Goal: Information Seeking & Learning: Learn about a topic

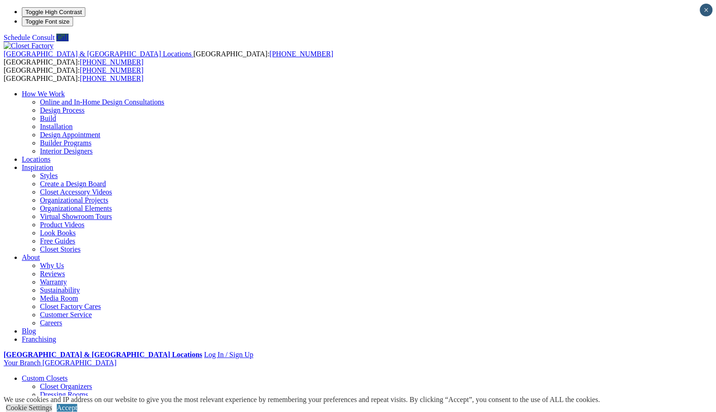
click at [49, 374] on link "Custom Closets" at bounding box center [45, 378] width 46 height 8
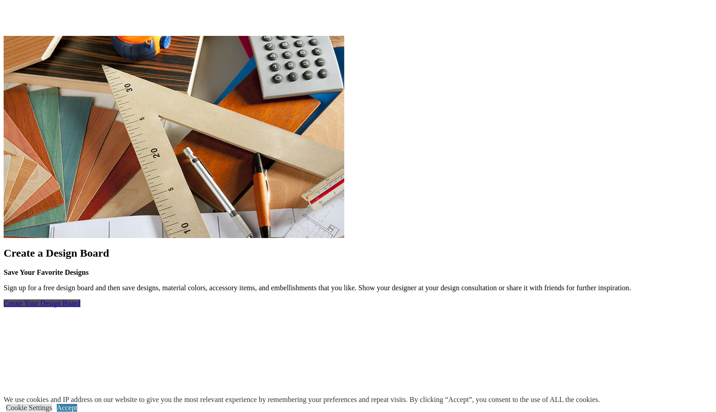
scroll to position [1217, 0]
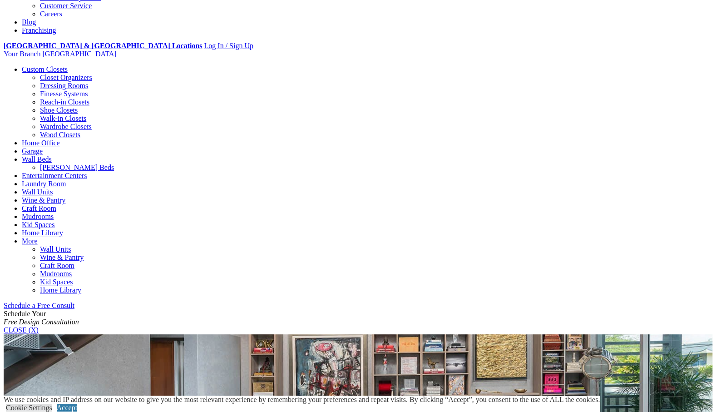
scroll to position [11, 0]
